Goal: Task Accomplishment & Management: Use online tool/utility

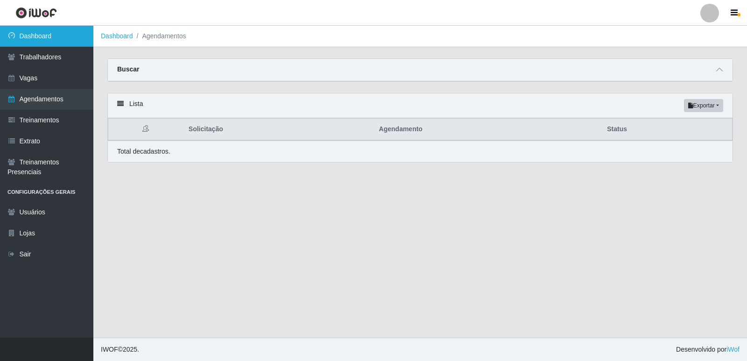
click at [50, 41] on link "Dashboard" at bounding box center [46, 36] width 93 height 21
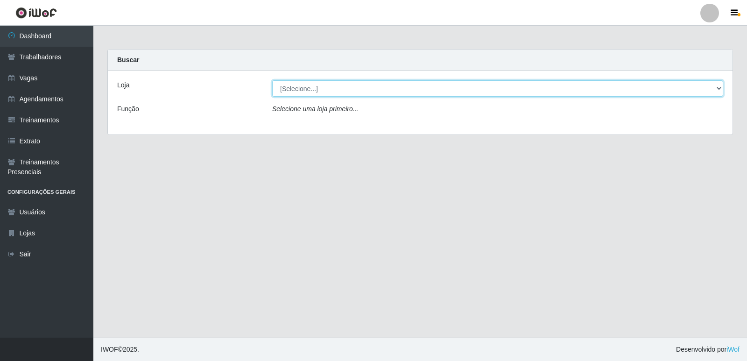
click at [718, 92] on select "[Selecione...] Restaurante A Paraibana - [GEOGRAPHIC_DATA]" at bounding box center [497, 88] width 451 height 16
select select "342"
click at [272, 80] on select "[Selecione...] Restaurante A Paraibana - [GEOGRAPHIC_DATA]" at bounding box center [497, 88] width 451 height 16
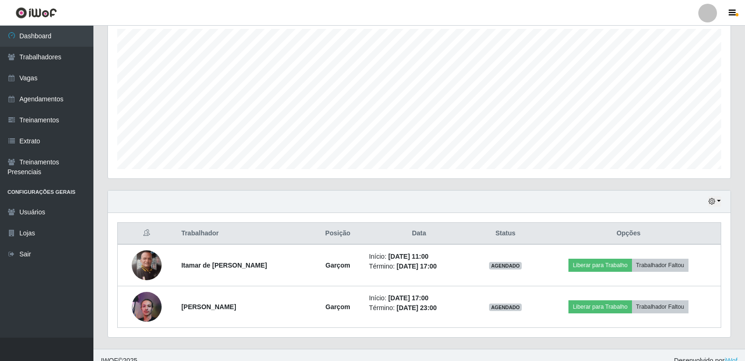
scroll to position [176, 0]
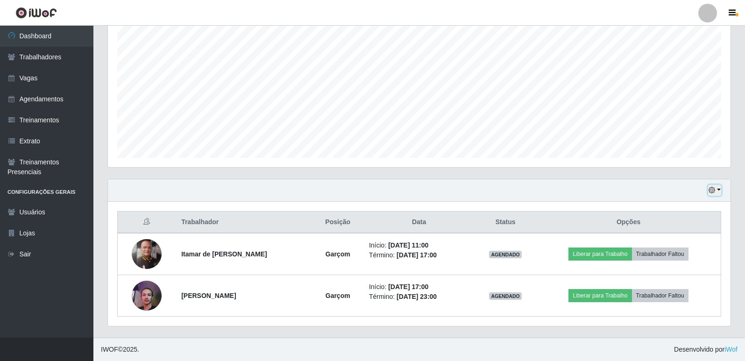
click at [711, 194] on button "button" at bounding box center [714, 190] width 13 height 11
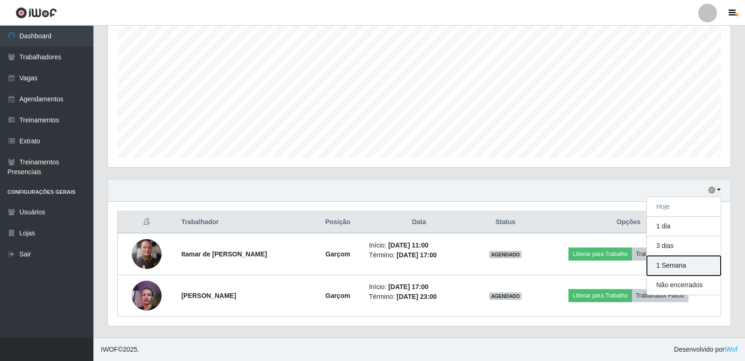
click at [682, 264] on button "1 Semana" at bounding box center [684, 266] width 74 height 20
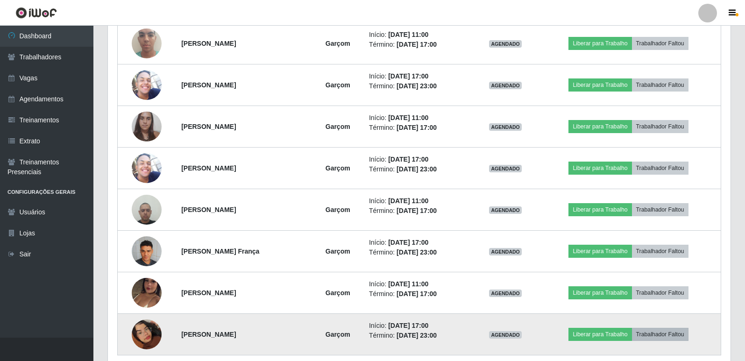
scroll to position [512, 0]
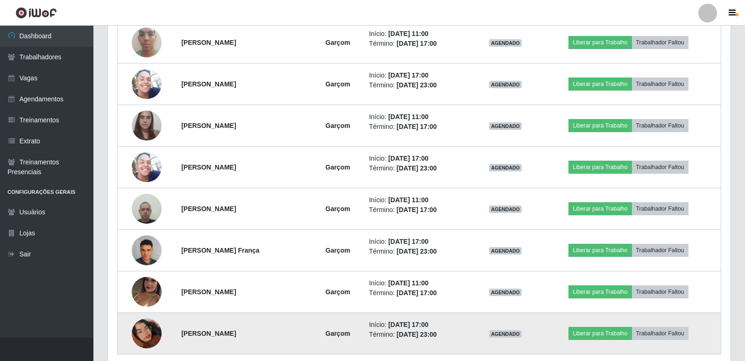
click at [144, 346] on img at bounding box center [147, 333] width 30 height 53
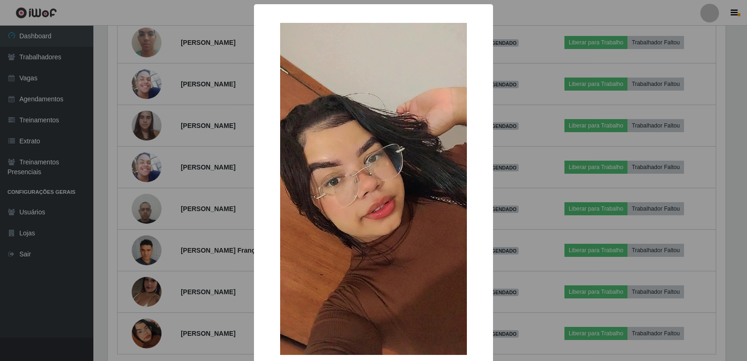
click at [154, 287] on div "× OK Cancel" at bounding box center [373, 180] width 747 height 361
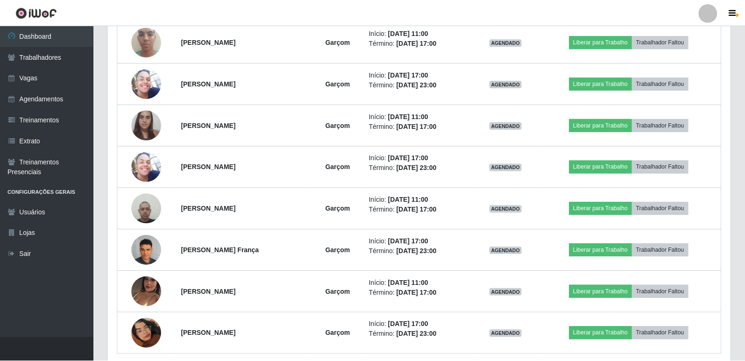
scroll to position [194, 623]
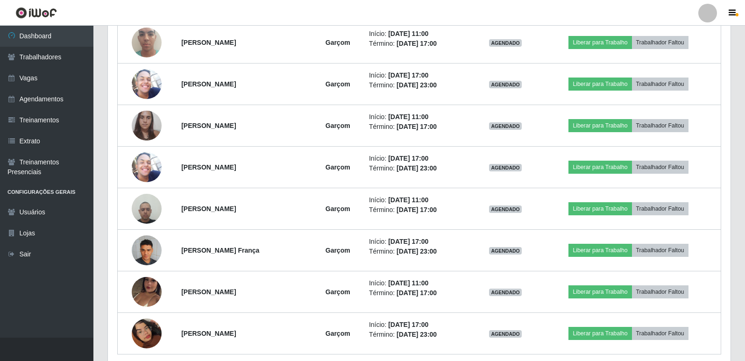
click at [154, 287] on img at bounding box center [147, 291] width 30 height 53
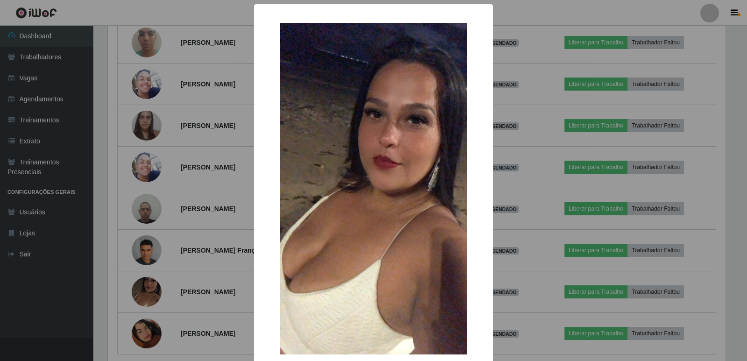
click at [472, 337] on div "×" at bounding box center [373, 189] width 220 height 351
click at [482, 342] on div "× OK Cancel" at bounding box center [373, 206] width 239 height 405
click at [514, 350] on div "× OK Cancel" at bounding box center [373, 180] width 747 height 361
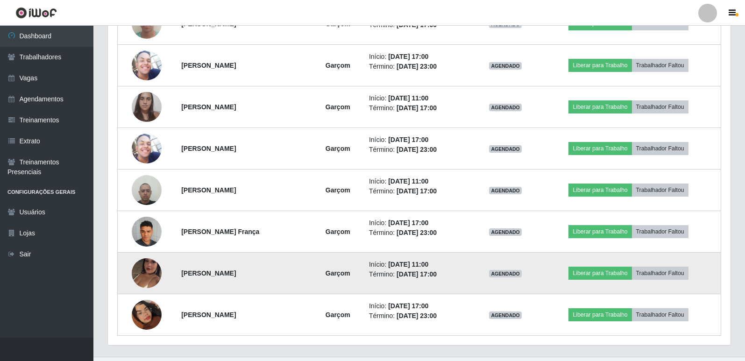
scroll to position [550, 0]
